Goal: Task Accomplishment & Management: Use online tool/utility

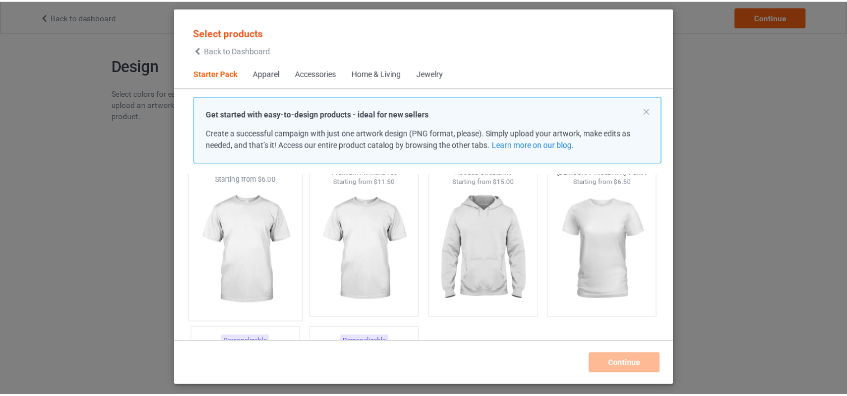
scroll to position [71, 0]
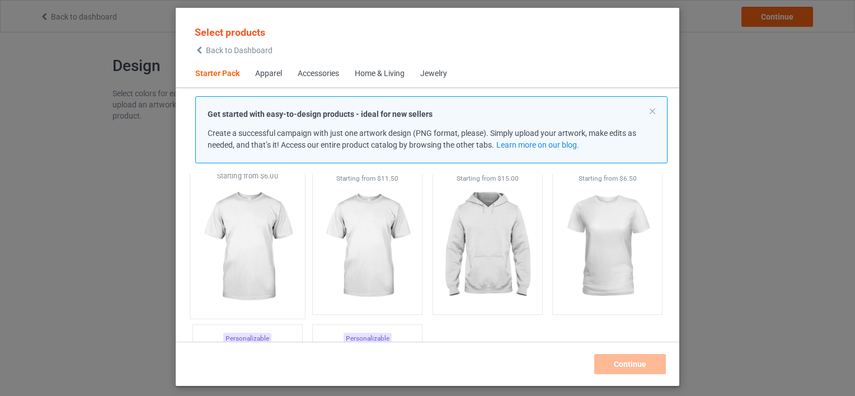
click at [244, 261] on img at bounding box center [247, 247] width 105 height 132
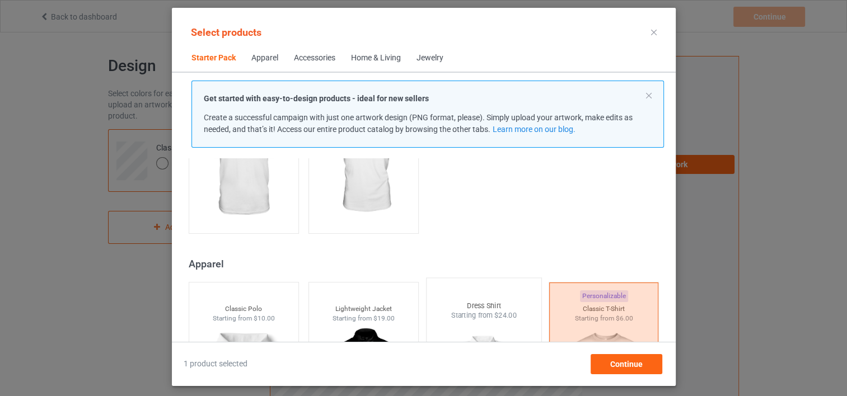
scroll to position [294, 0]
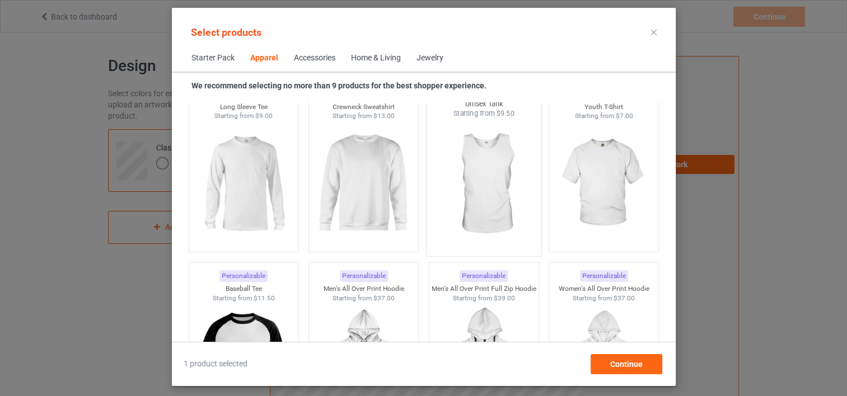
scroll to position [854, 0]
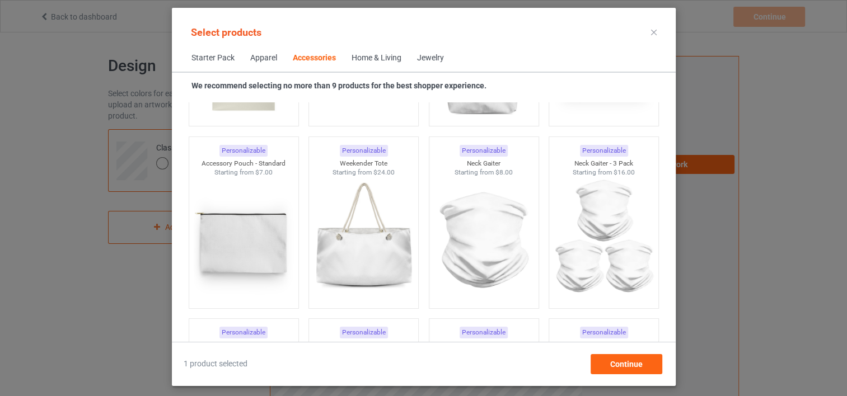
scroll to position [3598, 0]
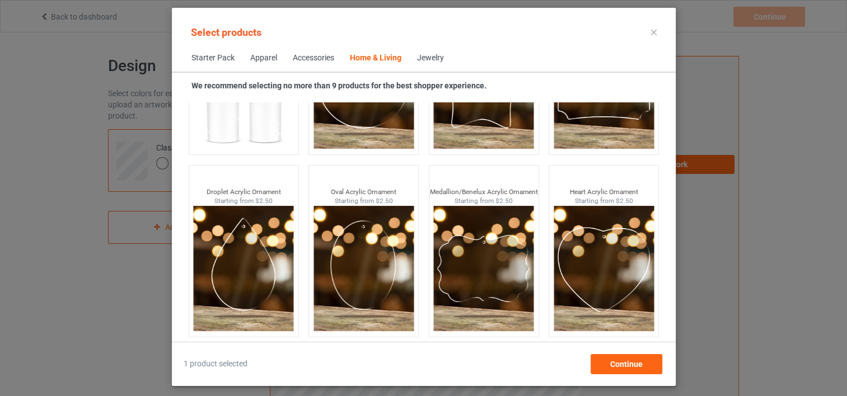
scroll to position [6552, 0]
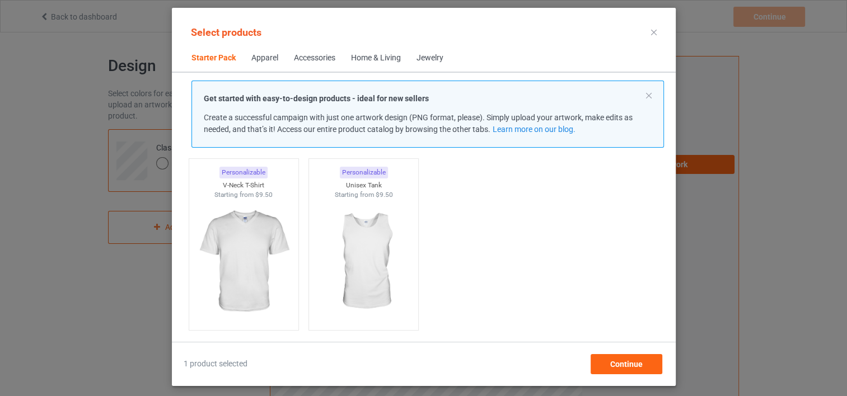
scroll to position [224, 0]
click at [629, 358] on div "Continue" at bounding box center [626, 364] width 72 height 20
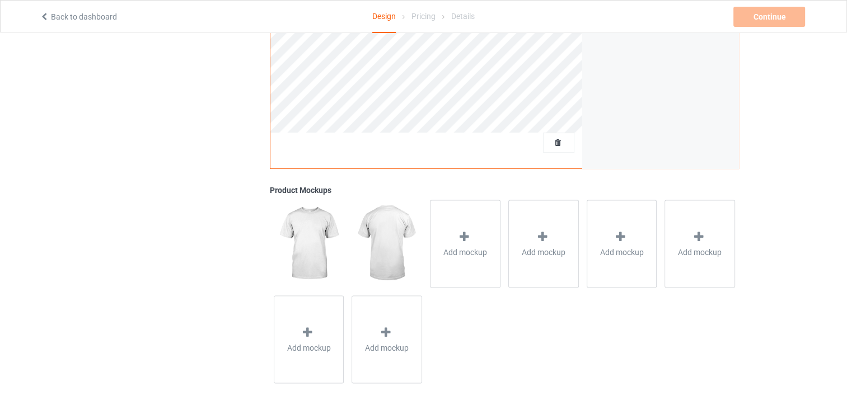
scroll to position [328, 0]
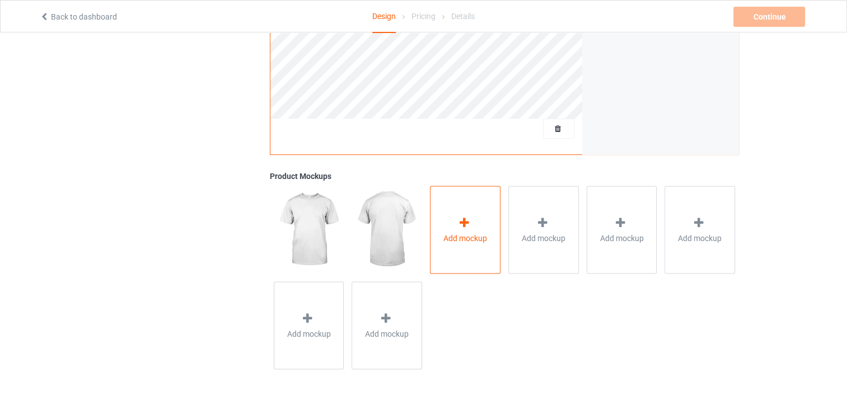
click at [491, 243] on div "Add mockup" at bounding box center [465, 230] width 71 height 88
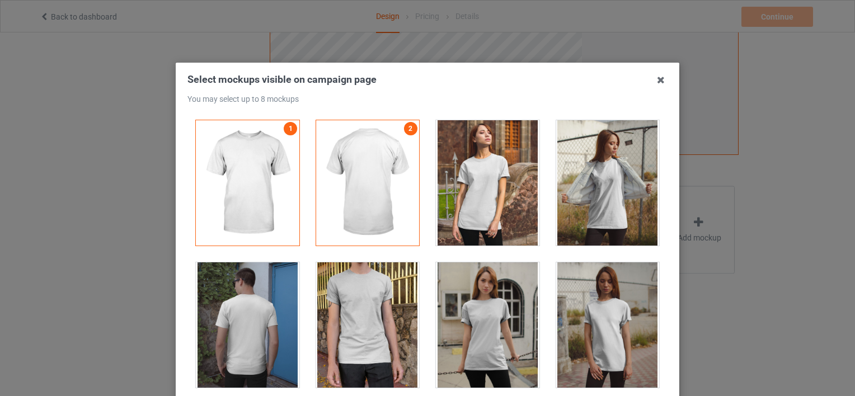
click at [473, 196] on div at bounding box center [488, 182] width 104 height 125
click at [474, 193] on div at bounding box center [488, 182] width 104 height 125
click at [655, 78] on icon at bounding box center [661, 80] width 18 height 18
